Goal: Information Seeking & Learning: Check status

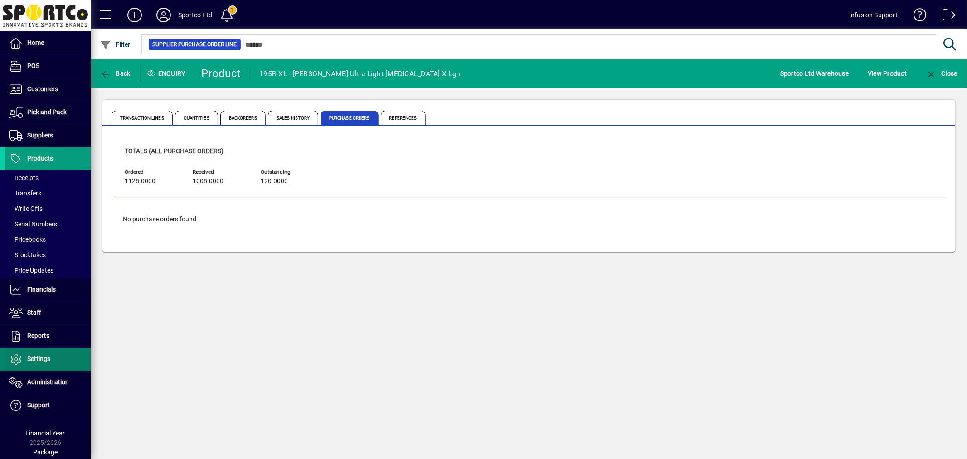
click at [50, 356] on span at bounding box center [48, 359] width 86 height 22
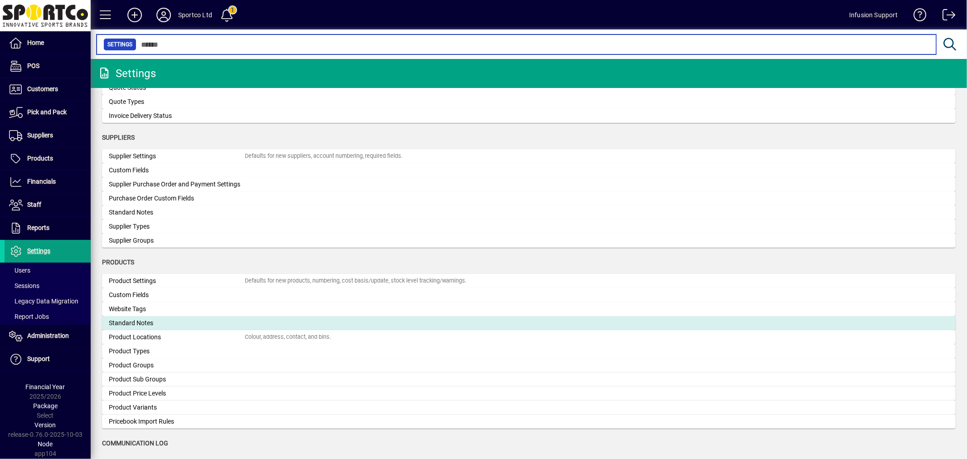
scroll to position [777, 0]
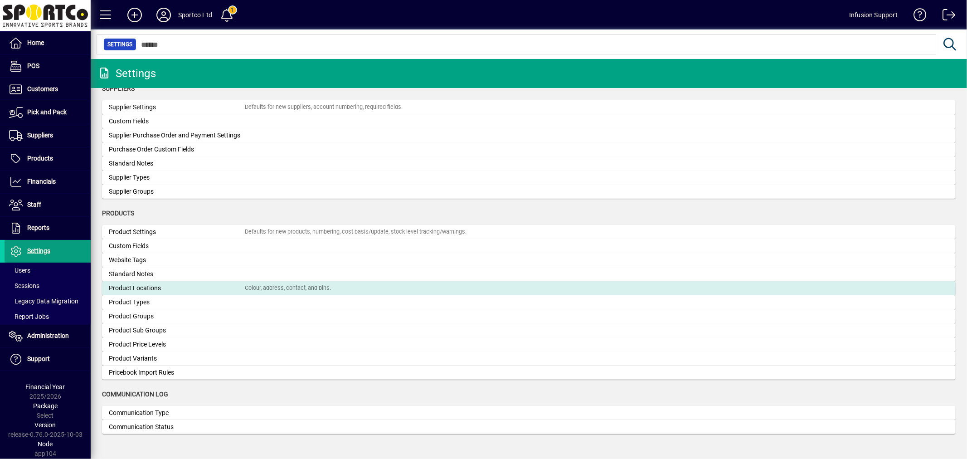
click at [165, 288] on div "Product Locations" at bounding box center [177, 288] width 136 height 10
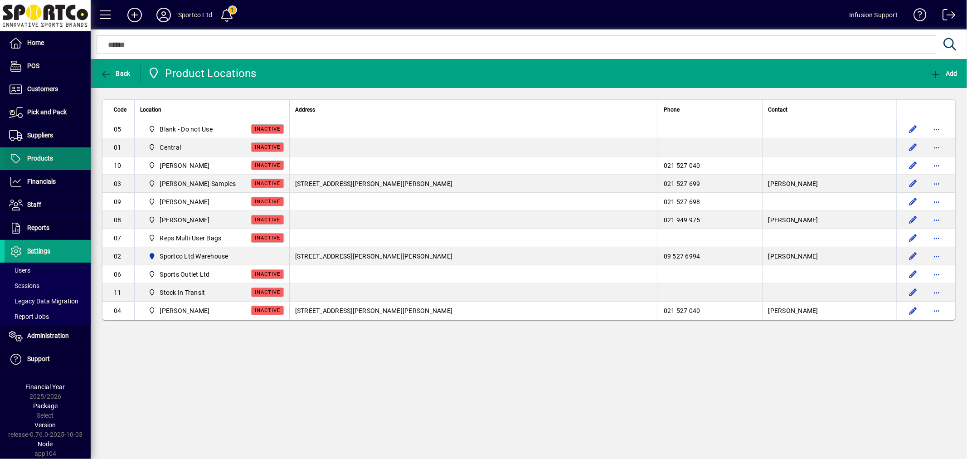
drag, startPoint x: 45, startPoint y: 150, endPoint x: 64, endPoint y: 150, distance: 19.0
click at [45, 150] on span at bounding box center [48, 159] width 86 height 22
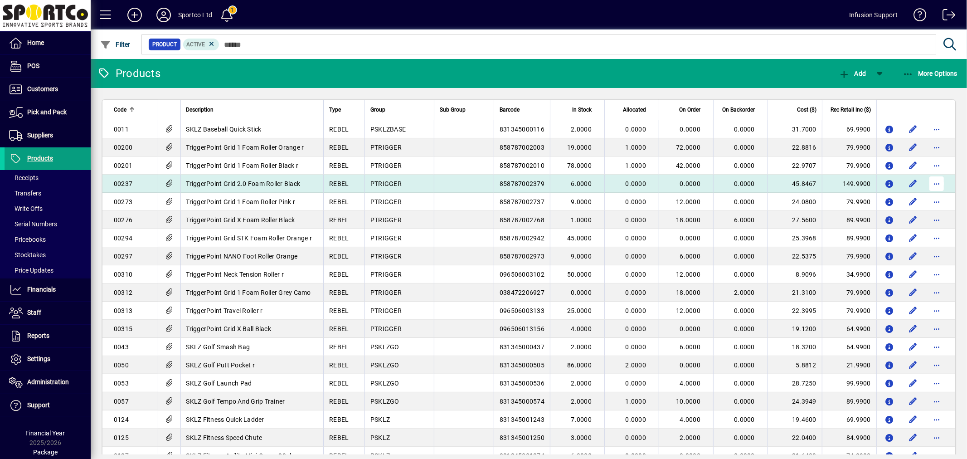
click at [931, 180] on span "button" at bounding box center [937, 184] width 22 height 22
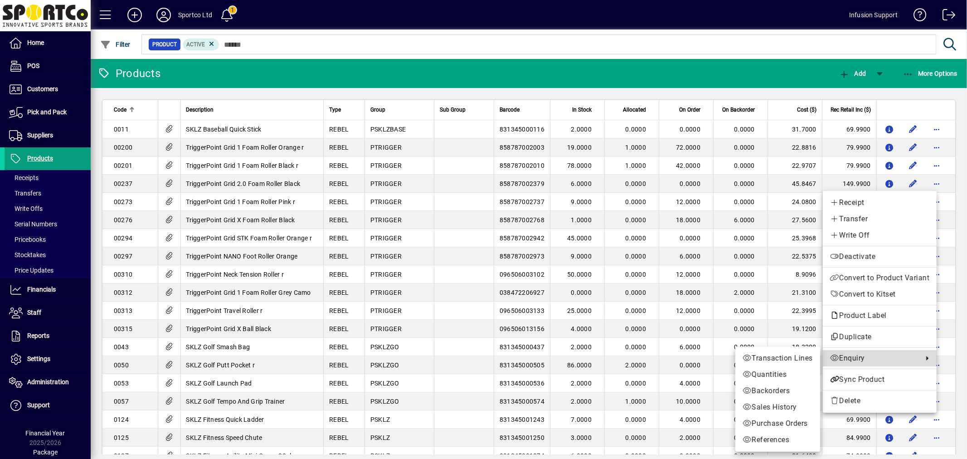
click at [850, 353] on span "Enquiry" at bounding box center [874, 358] width 88 height 11
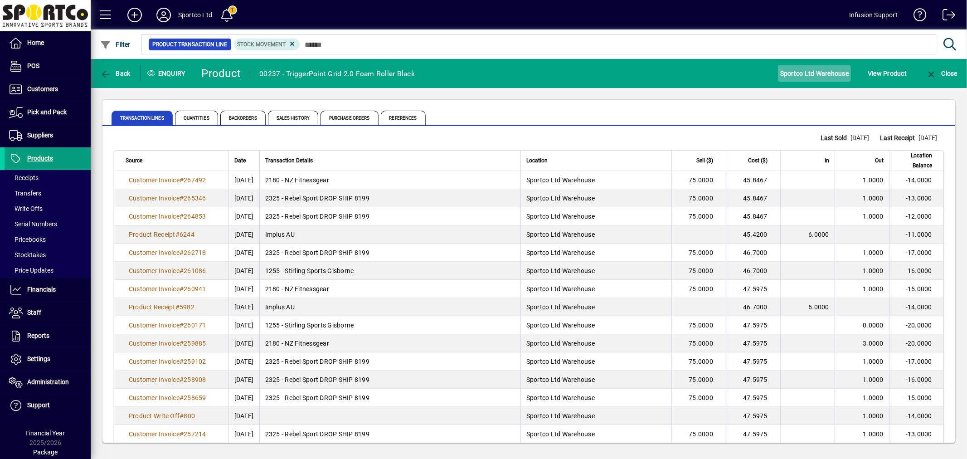
drag, startPoint x: 826, startPoint y: 66, endPoint x: 832, endPoint y: 69, distance: 6.9
click at [826, 66] on span "Sportco Ltd Warehouse" at bounding box center [814, 73] width 68 height 15
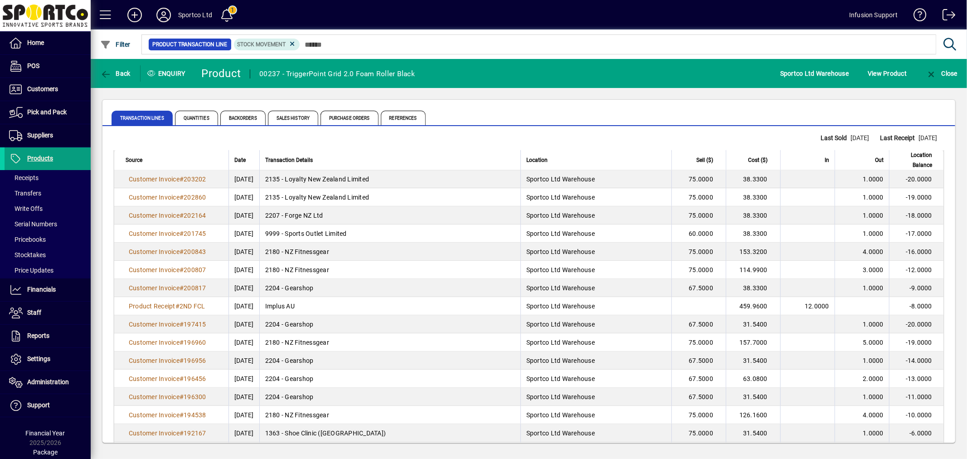
scroll to position [1578, 0]
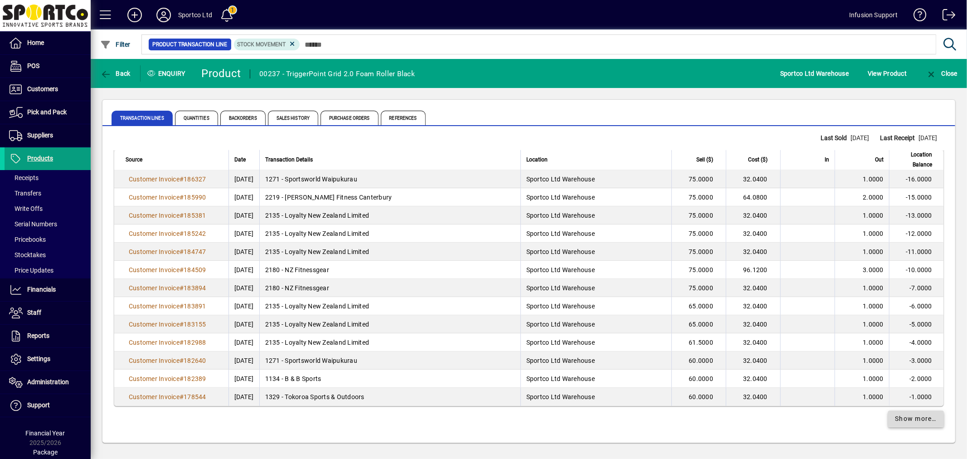
click at [910, 420] on span "Show more…" at bounding box center [916, 419] width 42 height 10
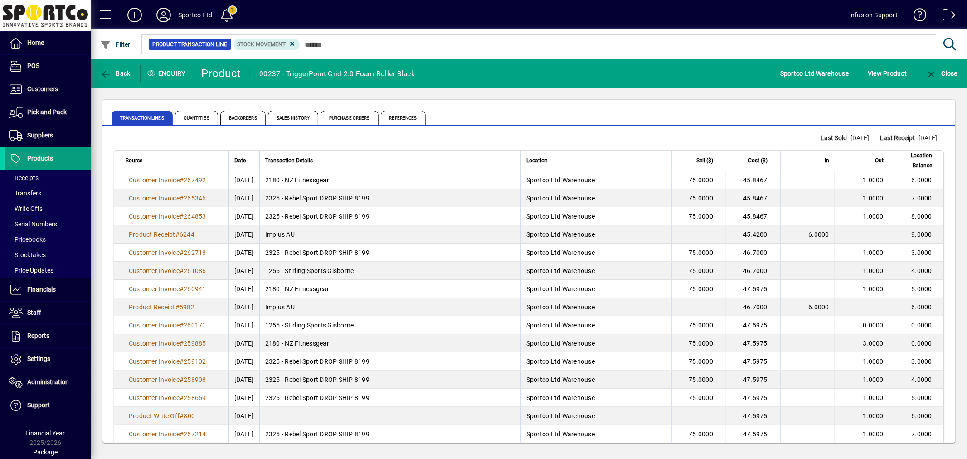
click at [495, 141] on div "Last Sold 22/09/2025 Last Receipt 14/07/2025" at bounding box center [528, 138] width 853 height 10
click at [341, 123] on span "Purchase Orders" at bounding box center [349, 118] width 58 height 15
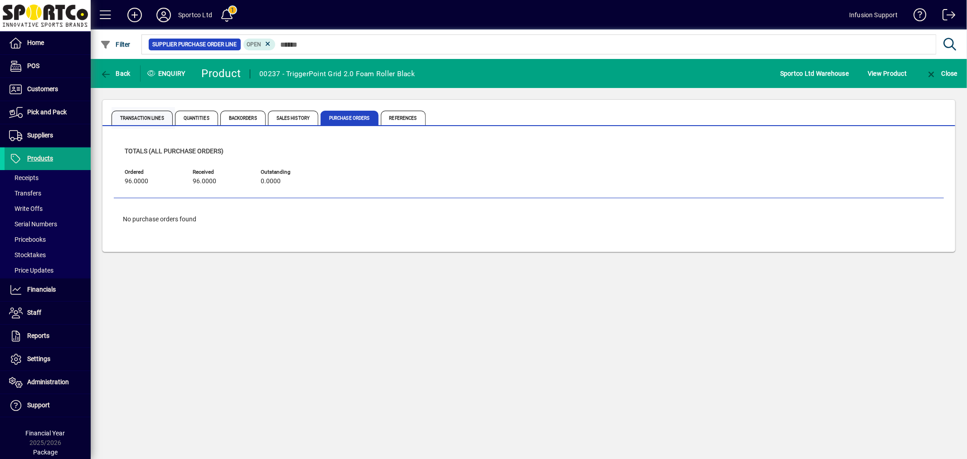
click at [134, 114] on span "Transaction Lines" at bounding box center [141, 118] width 61 height 15
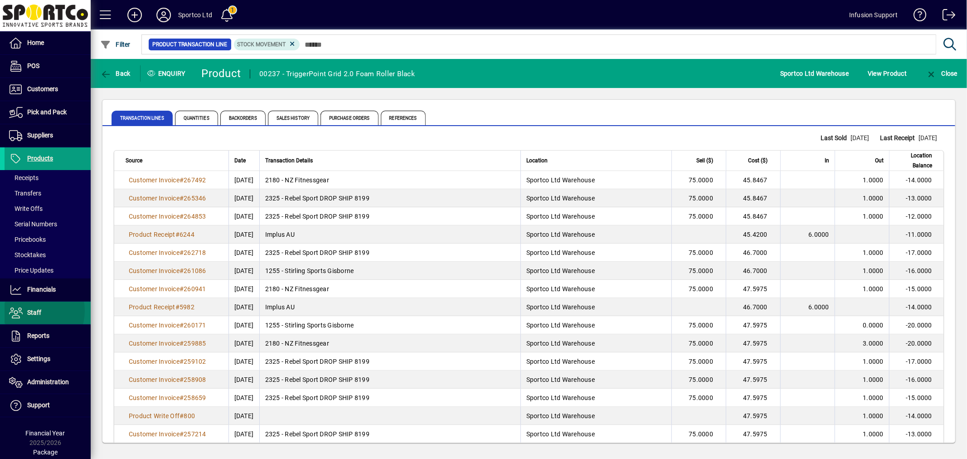
click at [29, 311] on span "Staff" at bounding box center [34, 312] width 14 height 7
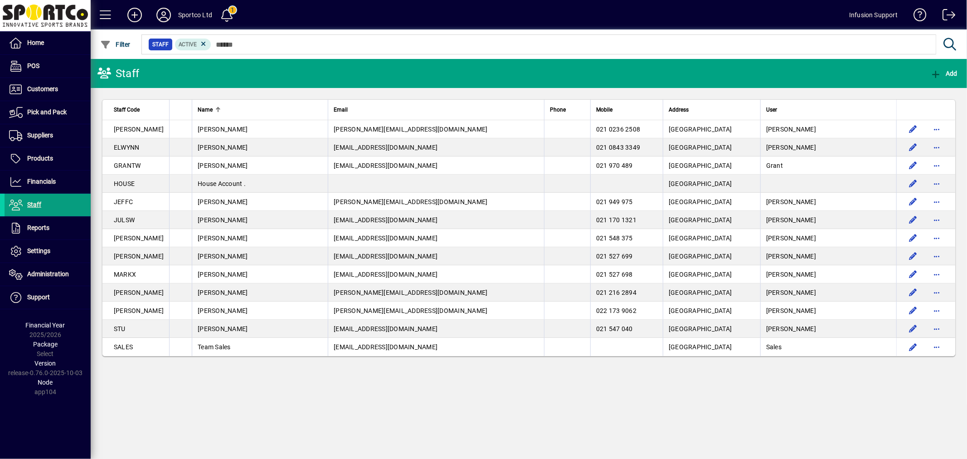
click at [492, 397] on div "Staff Add Staff Code Name Email Phone Mobile Address User DAVID David Murphy da…" at bounding box center [529, 259] width 876 height 400
click at [268, 76] on mat-toolbar-row "Staff Add" at bounding box center [529, 73] width 876 height 29
click at [374, 75] on mat-toolbar-row "Staff Add" at bounding box center [529, 73] width 876 height 29
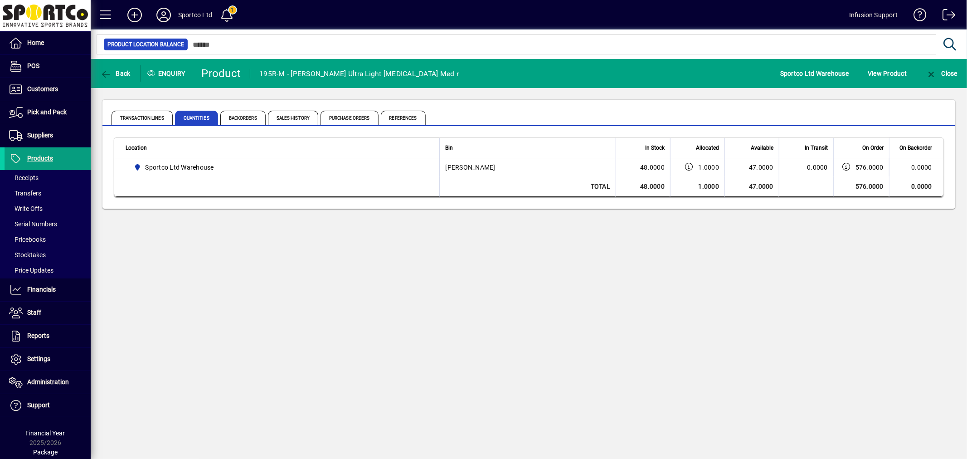
drag, startPoint x: 241, startPoint y: 297, endPoint x: 242, endPoint y: 304, distance: 6.9
click at [242, 304] on div "Back Enquiry Product 195R-M - McDavid Ultra Light Ankle Brace Med r Sportco Ltd…" at bounding box center [529, 259] width 876 height 400
drag, startPoint x: 451, startPoint y: 289, endPoint x: 342, endPoint y: 209, distance: 135.3
click at [449, 290] on div "Back Enquiry Product 195R-M - McDavid Ultra Light Ankle Brace Med r Sportco Ltd…" at bounding box center [529, 259] width 876 height 400
click at [121, 77] on span "button" at bounding box center [115, 74] width 35 height 22
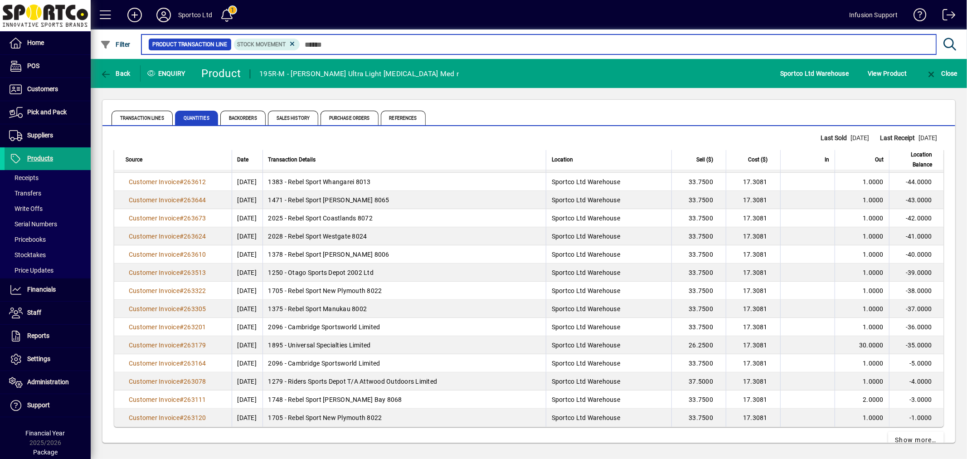
scroll to position [1578, 0]
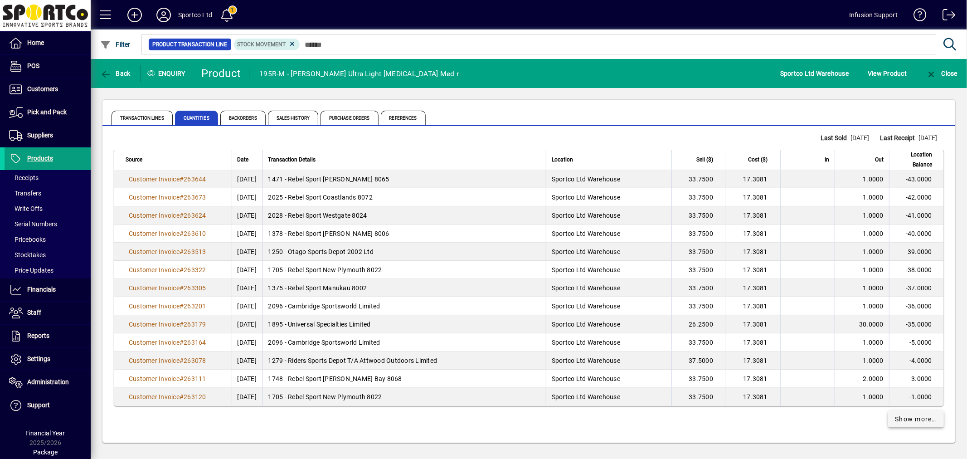
click at [899, 422] on span "Show more…" at bounding box center [916, 419] width 42 height 10
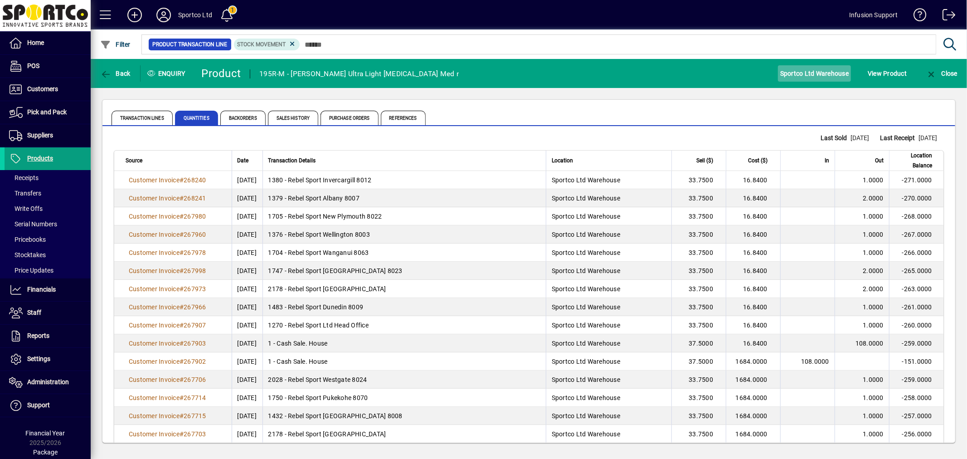
click at [811, 73] on span "Sportco Ltd Warehouse" at bounding box center [814, 73] width 68 height 15
drag, startPoint x: 843, startPoint y: 71, endPoint x: 838, endPoint y: 71, distance: 4.6
click at [838, 71] on span "Sportco Ltd Warehouse" at bounding box center [814, 73] width 68 height 15
click at [331, 113] on span "Purchase Orders" at bounding box center [349, 118] width 58 height 15
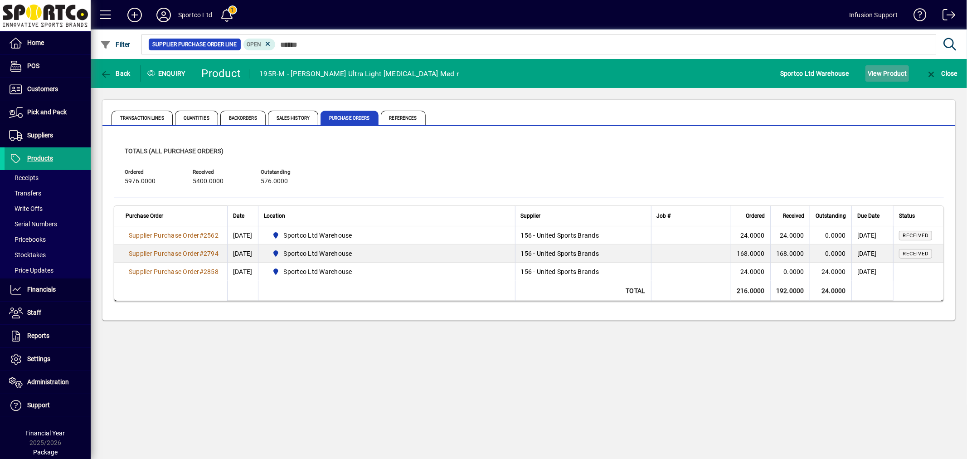
click at [877, 68] on span "View Product" at bounding box center [886, 73] width 39 height 15
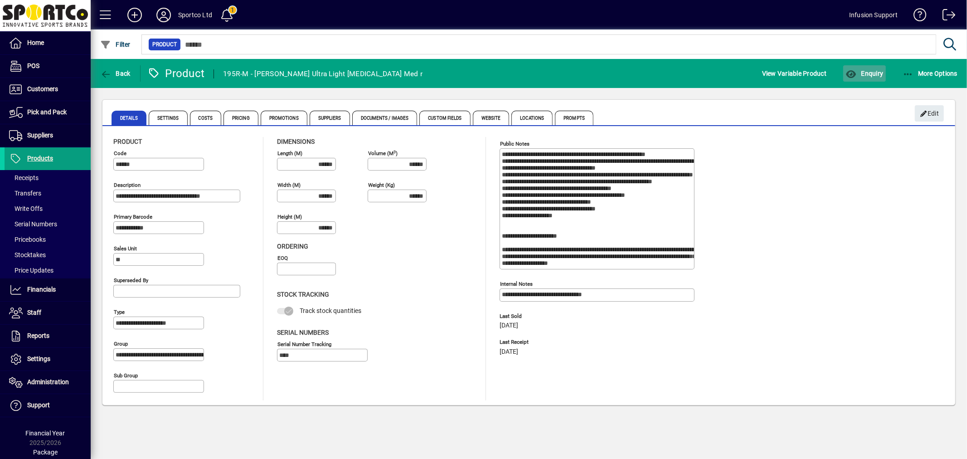
click at [855, 76] on icon "button" at bounding box center [850, 74] width 11 height 9
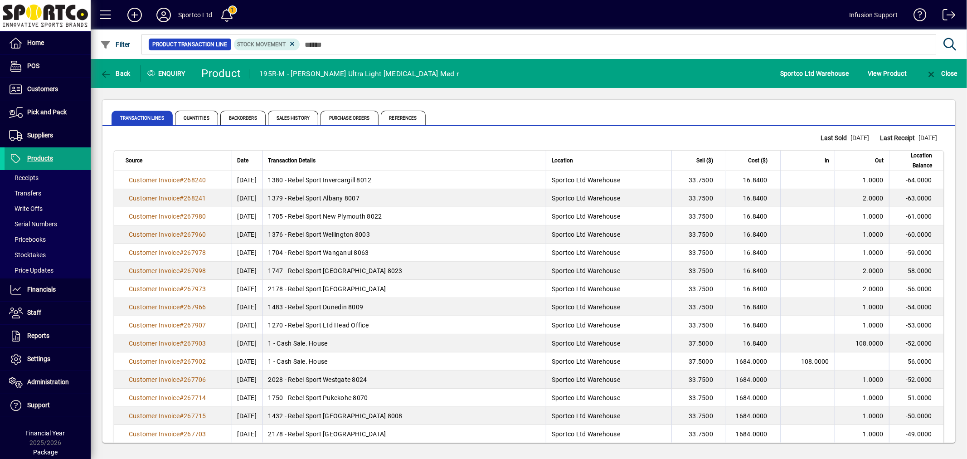
click at [461, 115] on div "Transaction Lines Quantities Backorders Sales History Purchase Orders References" at bounding box center [476, 118] width 730 height 22
click at [532, 121] on div "Transaction Lines Quantities Backorders Sales History Purchase Orders References" at bounding box center [476, 118] width 730 height 22
click at [207, 117] on span "Quantities" at bounding box center [196, 118] width 43 height 15
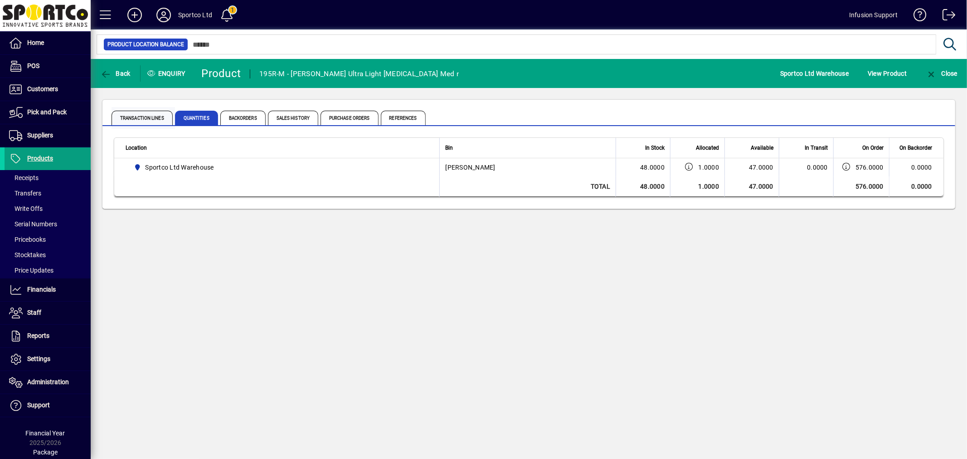
click at [136, 115] on span "Transaction Lines" at bounding box center [141, 118] width 61 height 15
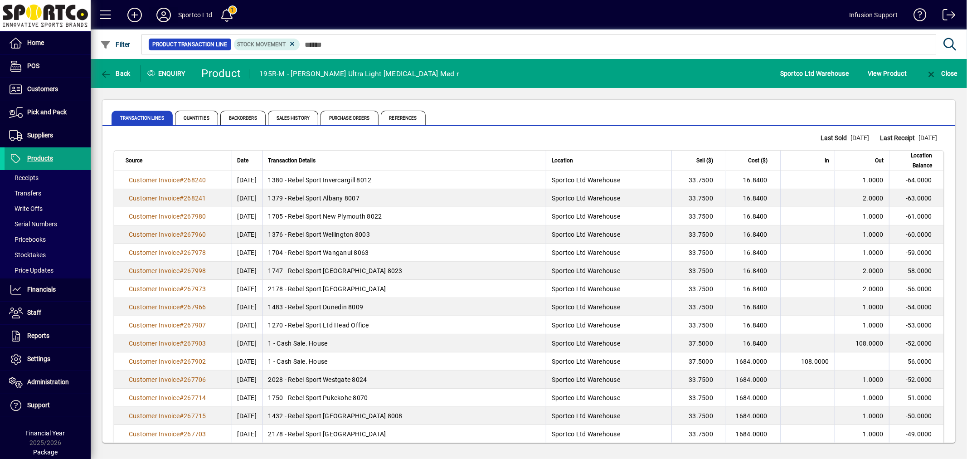
click at [161, 10] on icon at bounding box center [164, 15] width 18 height 15
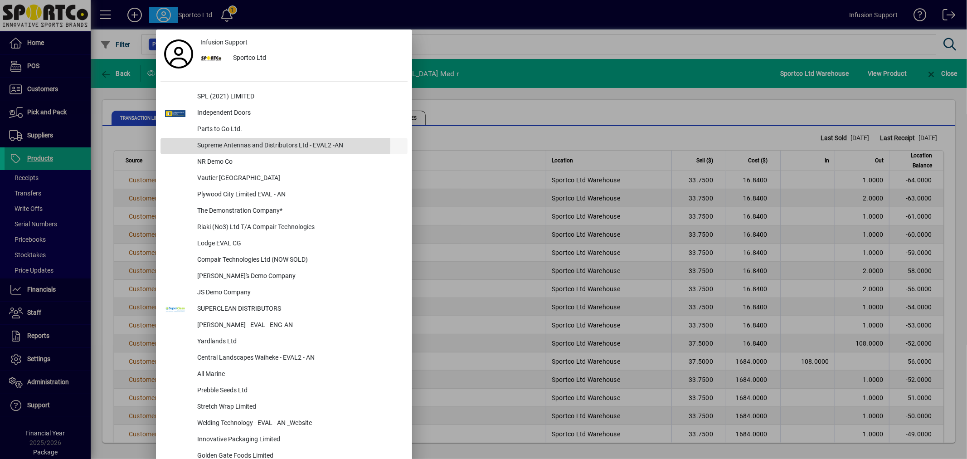
click at [241, 144] on div "Supreme Antennas and Distributors Ltd - EVAL2 -AN" at bounding box center [299, 146] width 218 height 16
